Goal: Find specific page/section: Find specific page/section

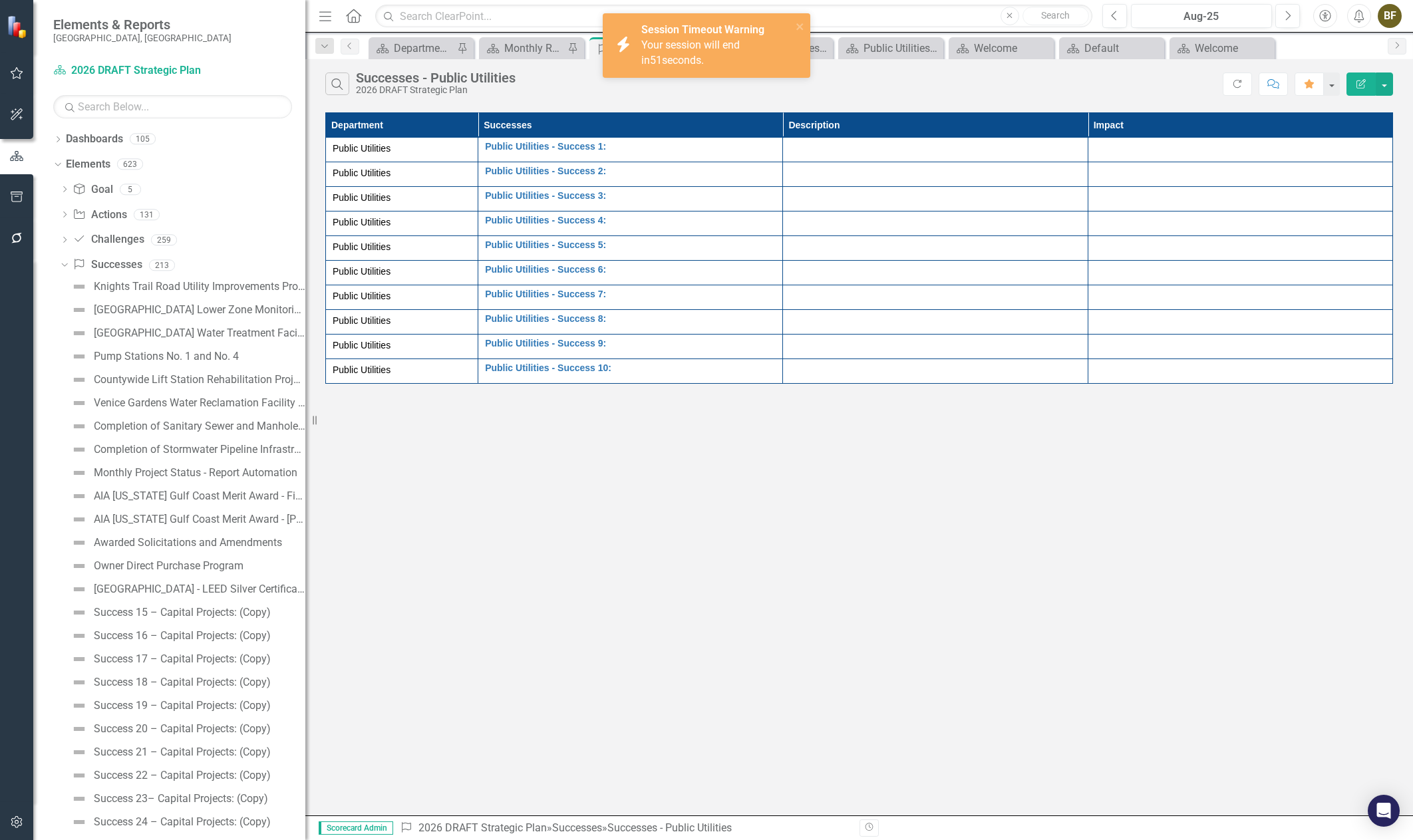
scroll to position [3524, 0]
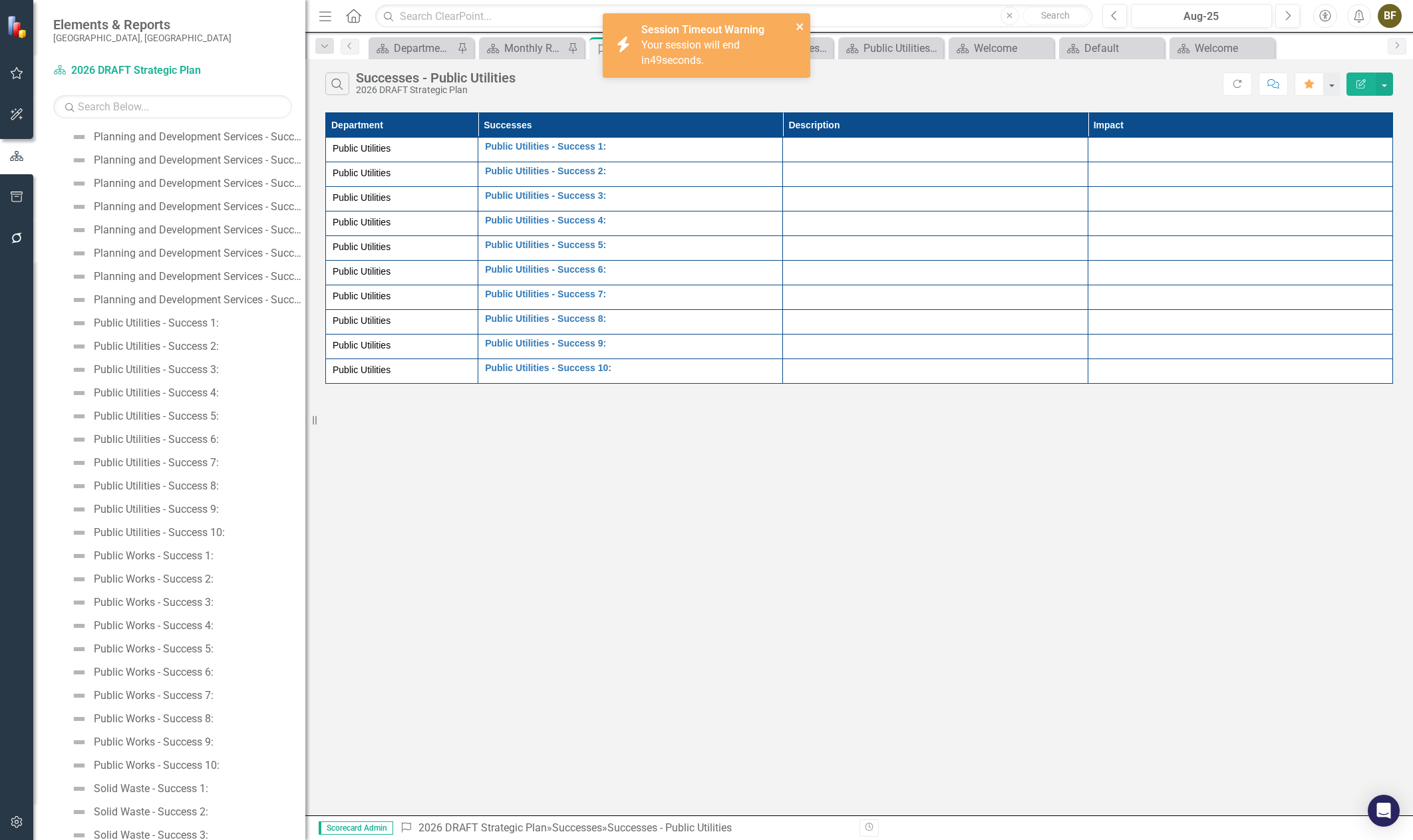
click at [800, 28] on icon "close" at bounding box center [800, 26] width 9 height 10
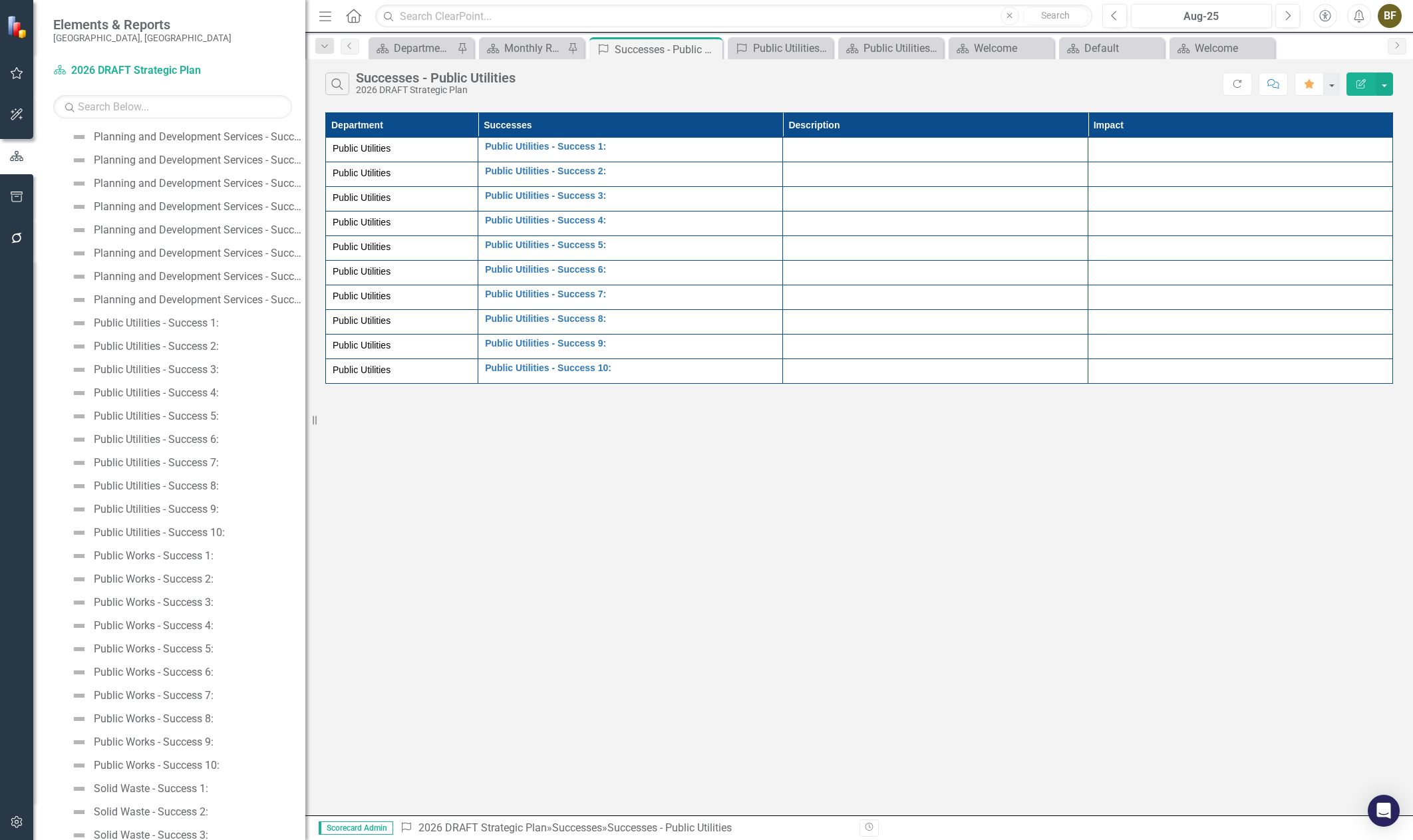
click at [652, 86] on div "Search Successes - Public Utilities 2026 DRAFT Strategic Plan" at bounding box center [774, 84] width 897 height 23
